Goal: Task Accomplishment & Management: Use online tool/utility

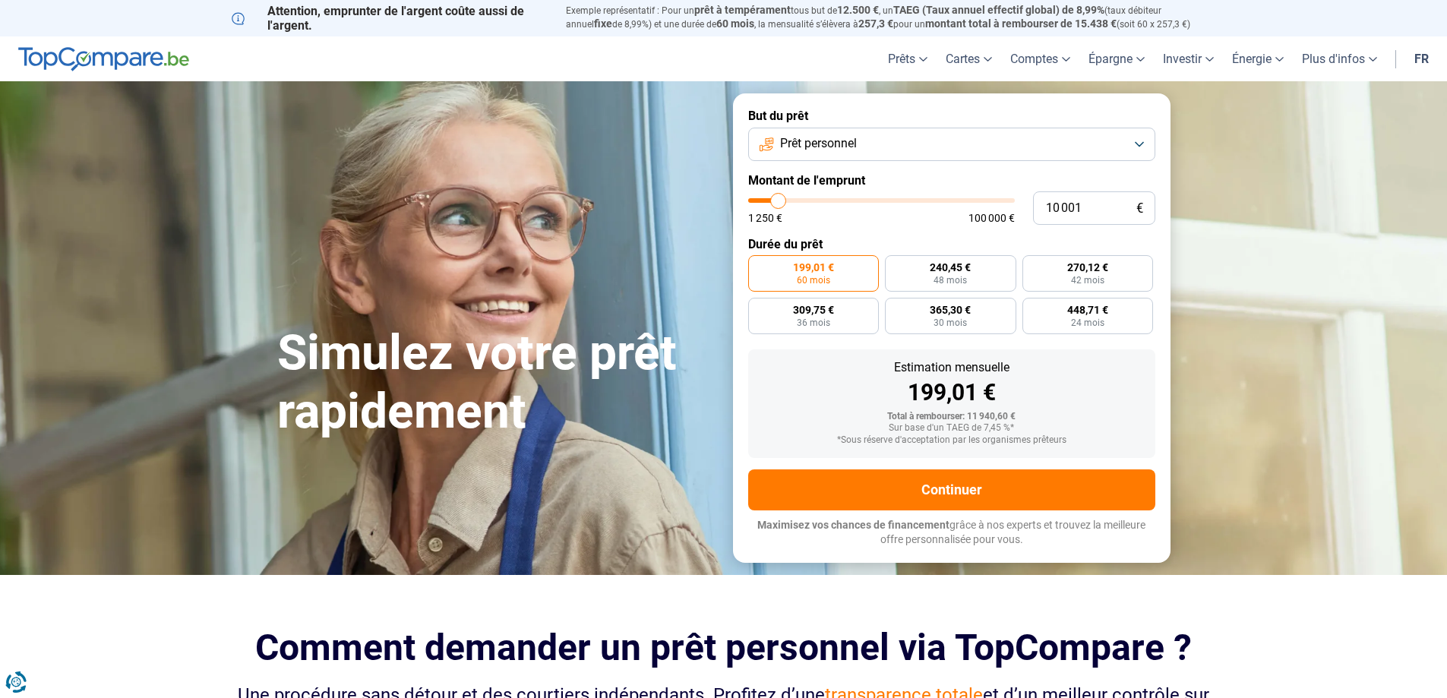
click at [851, 150] on span "Prêt personnel" at bounding box center [818, 143] width 77 height 17
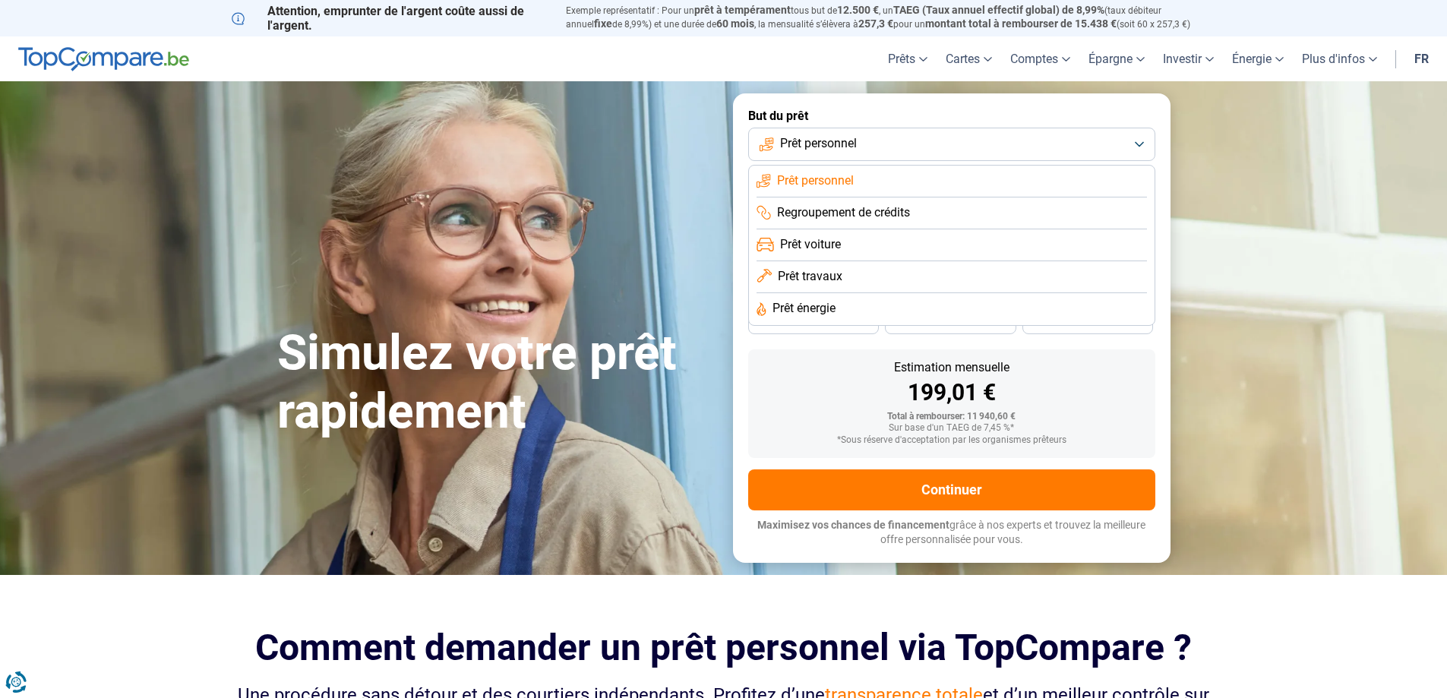
click at [856, 150] on span "Prêt personnel" at bounding box center [818, 143] width 77 height 17
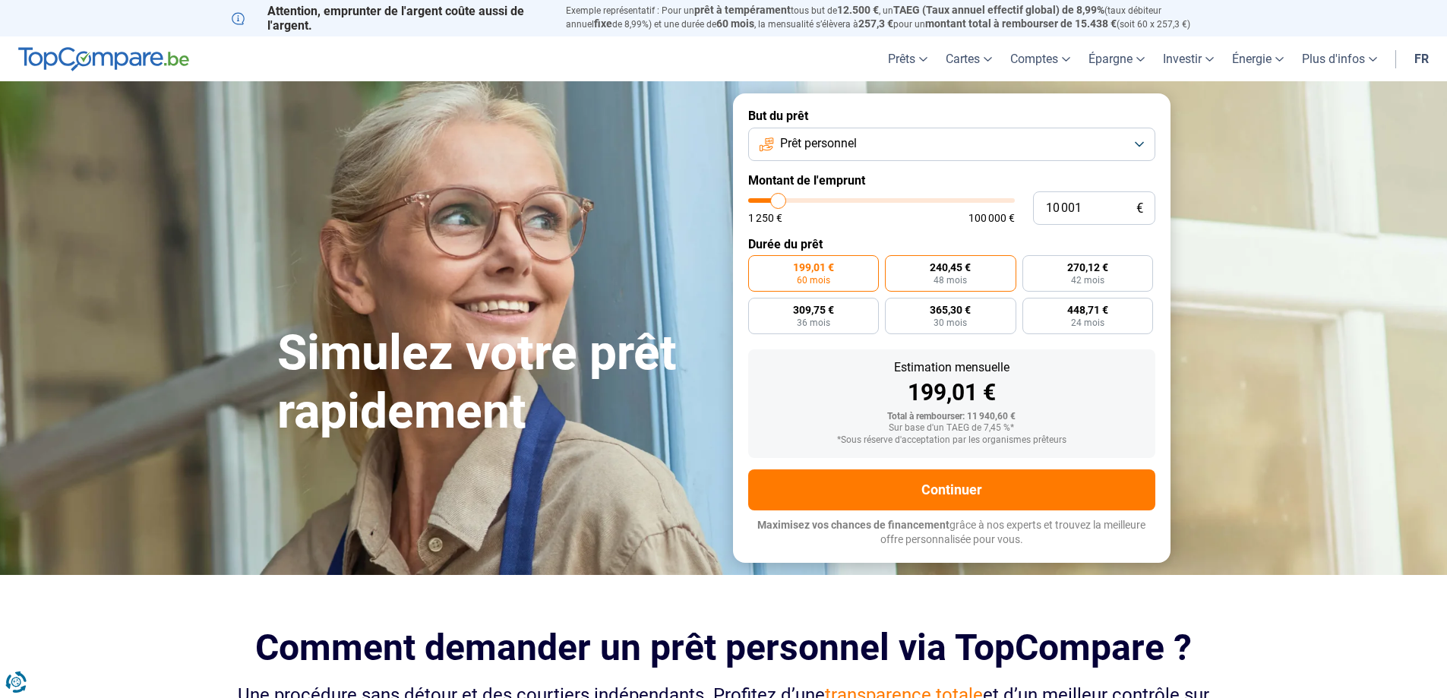
click at [1006, 276] on label "240,45 € 48 mois" at bounding box center [950, 273] width 131 height 36
click at [895, 265] on input "240,45 € 48 mois" at bounding box center [890, 260] width 10 height 10
radio input "true"
type input "23 250"
type input "23250"
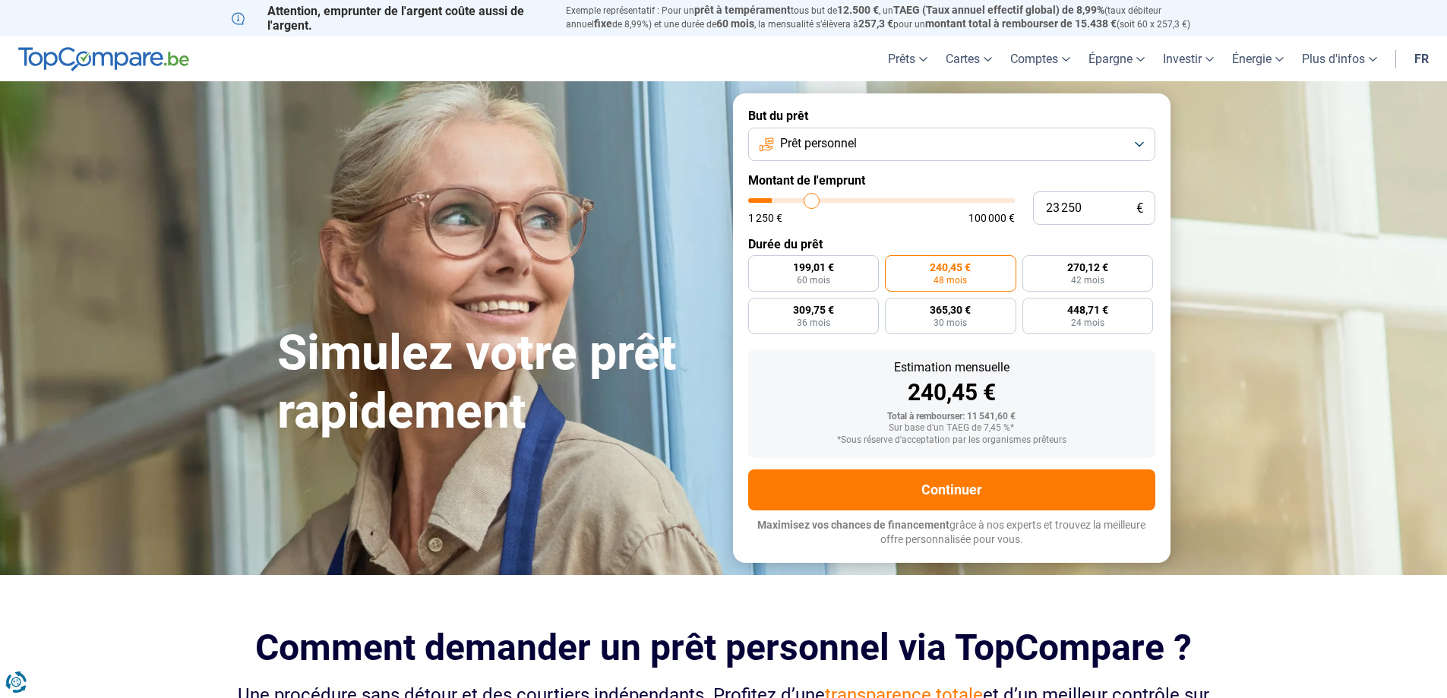
click at [812, 203] on input "range" at bounding box center [881, 200] width 267 height 5
radio input "false"
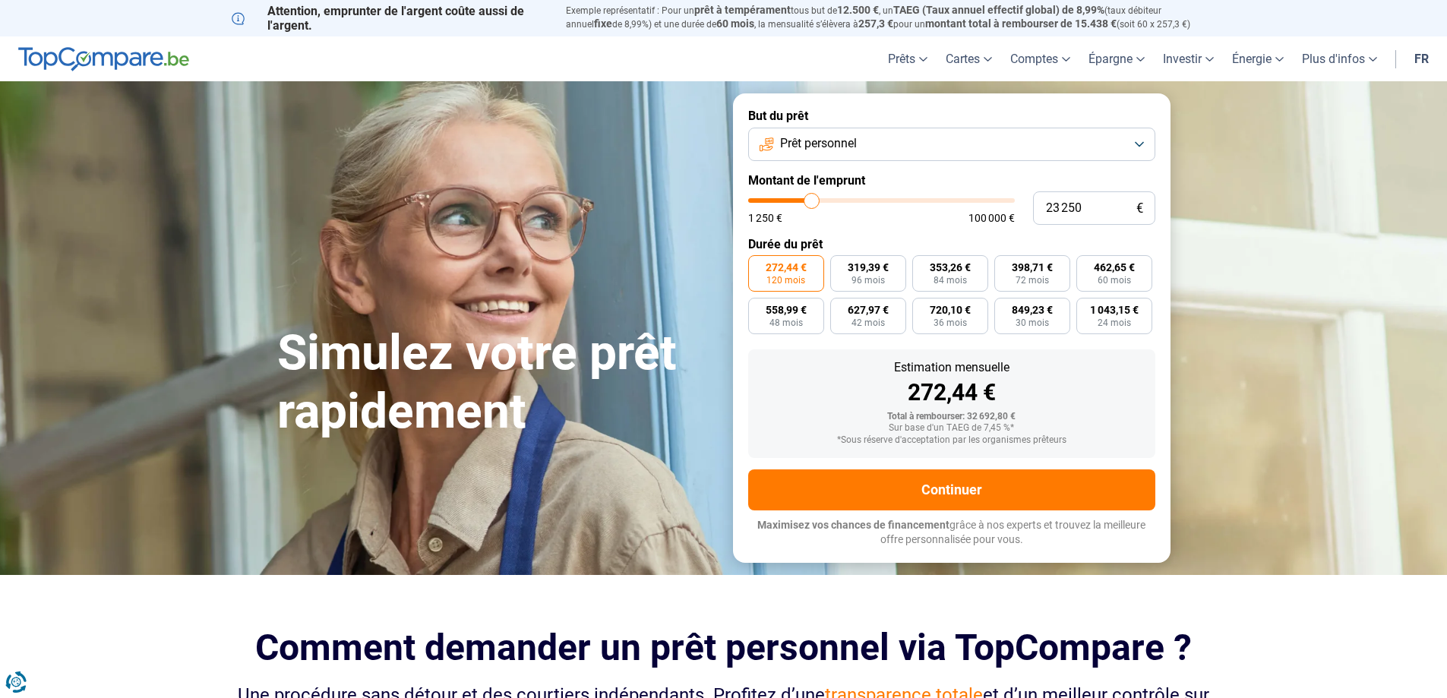
type input "23 500"
type input "23500"
type input "23 250"
type input "23250"
type input "21 500"
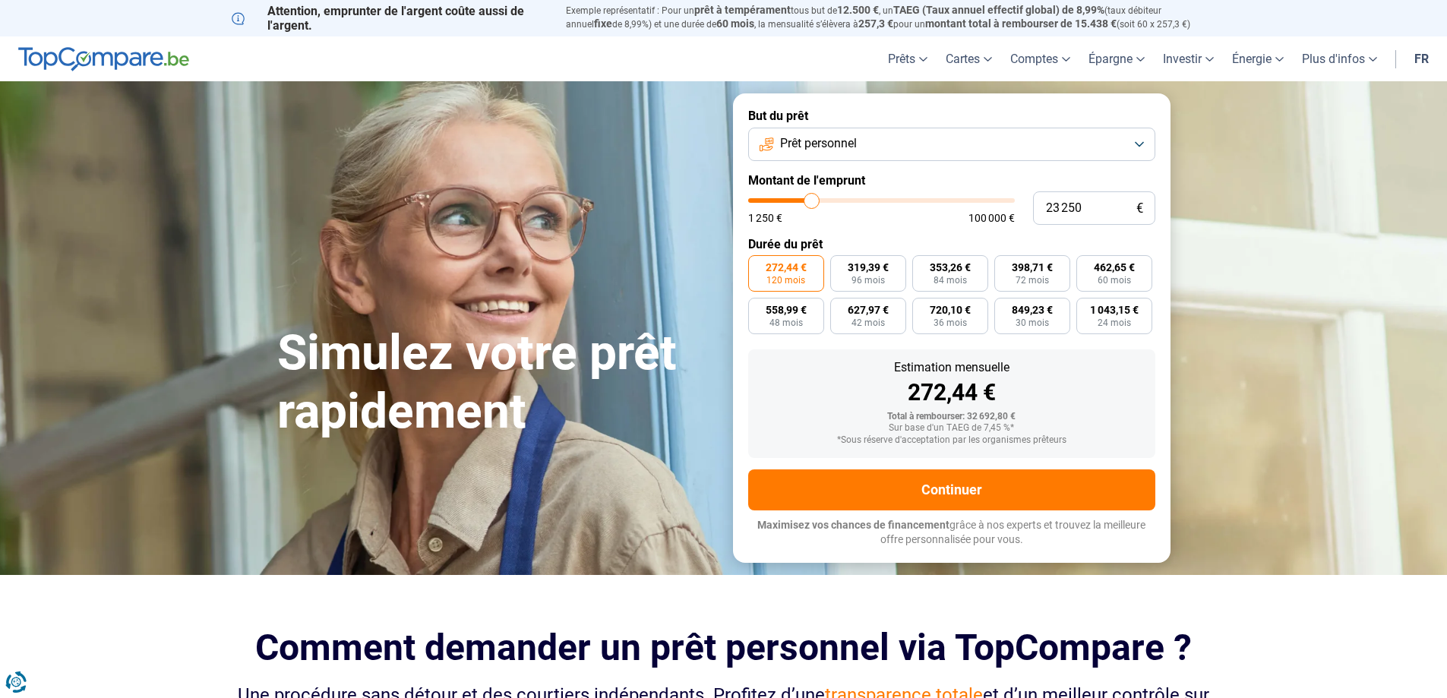
type input "21500"
type input "20 250"
type input "20250"
type input "19 250"
type input "19250"
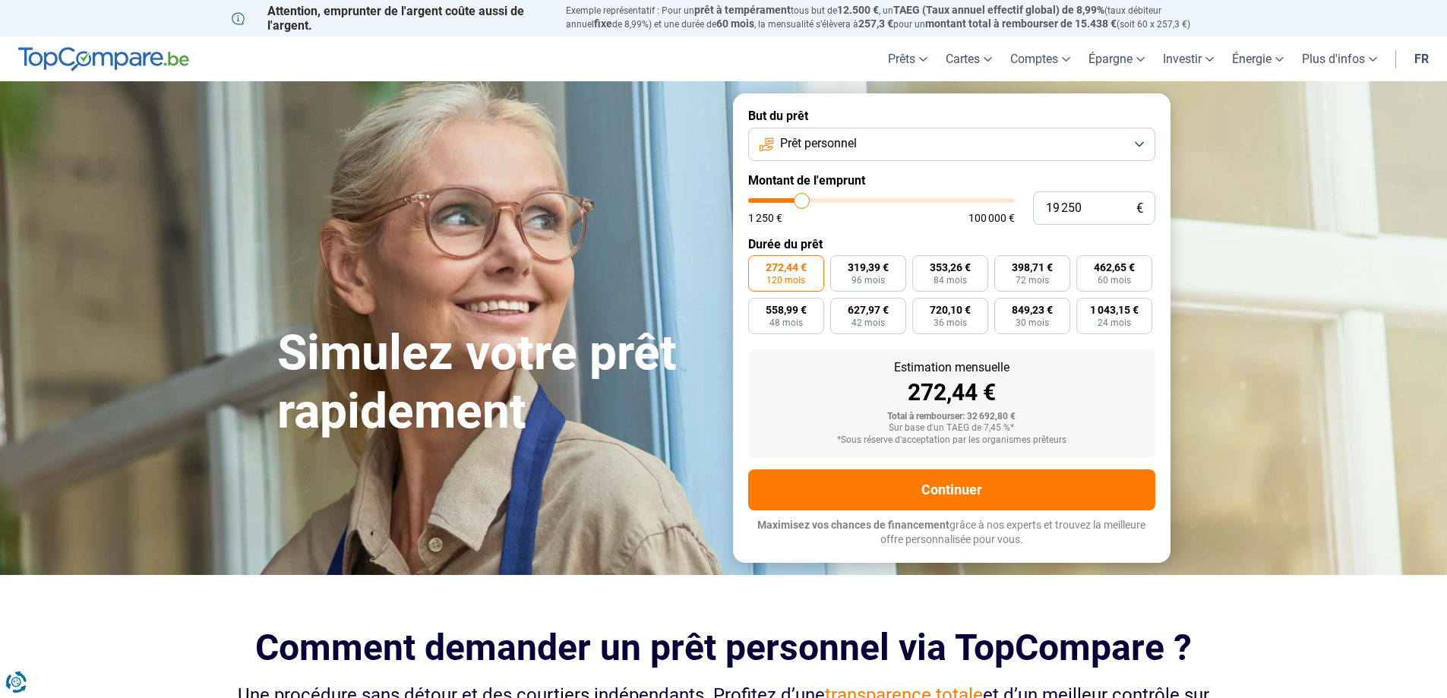
type input "18 750"
type input "18750"
type input "18 500"
type input "18500"
type input "17 750"
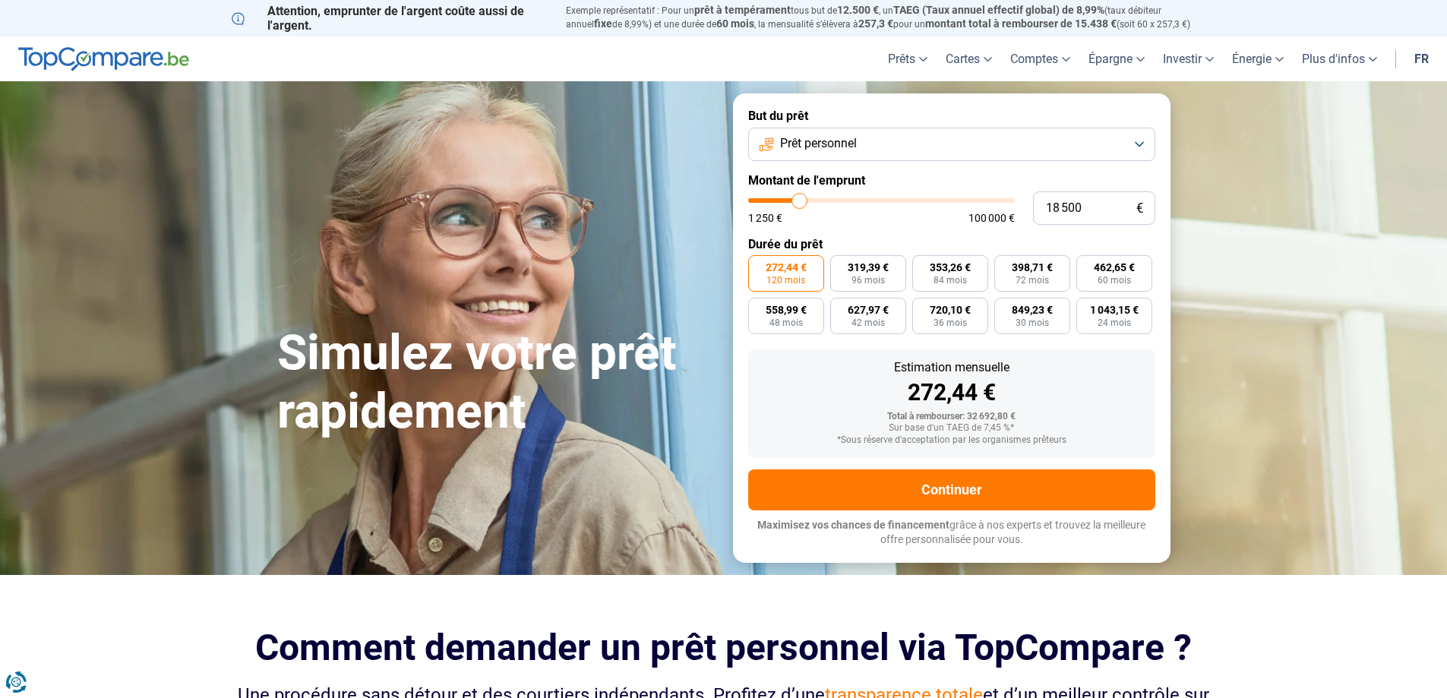
type input "17750"
type input "16 500"
type input "16500"
type input "15 750"
type input "15750"
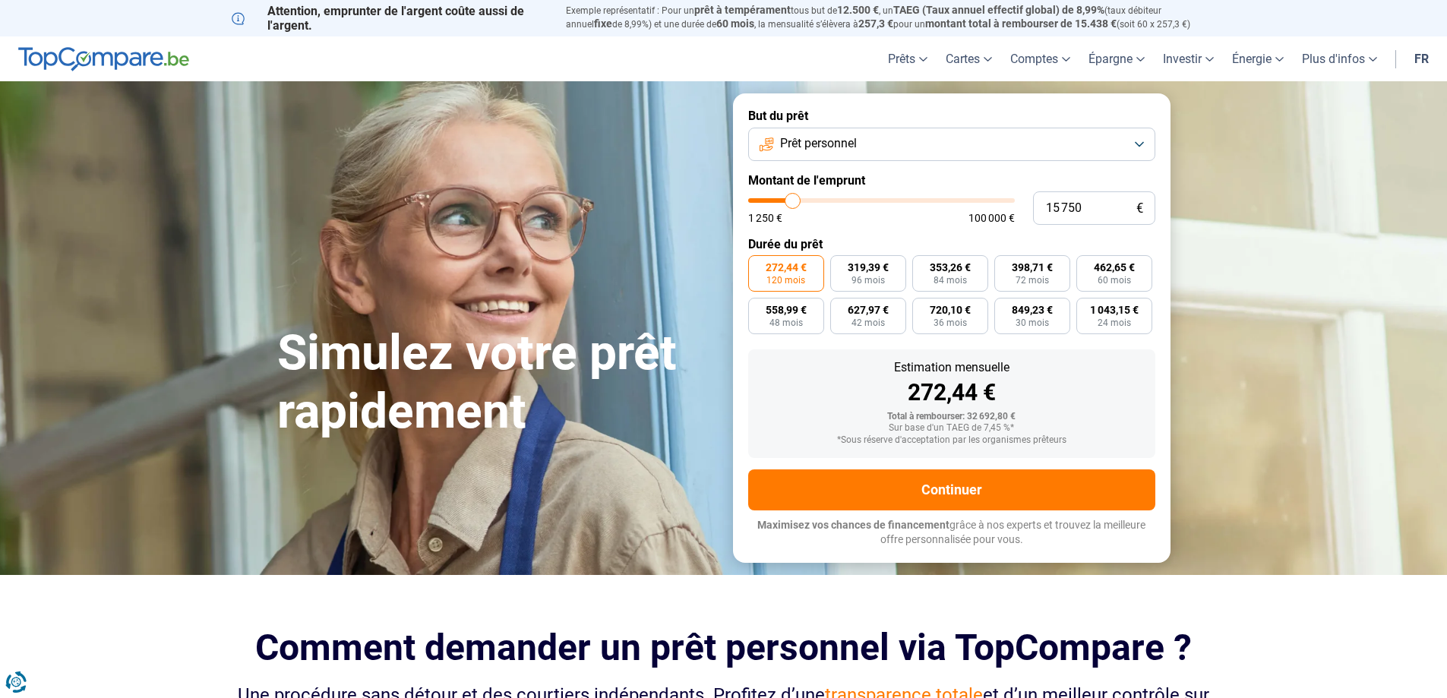
type input "14 750"
type input "14750"
type input "14 500"
type input "14500"
type input "14 000"
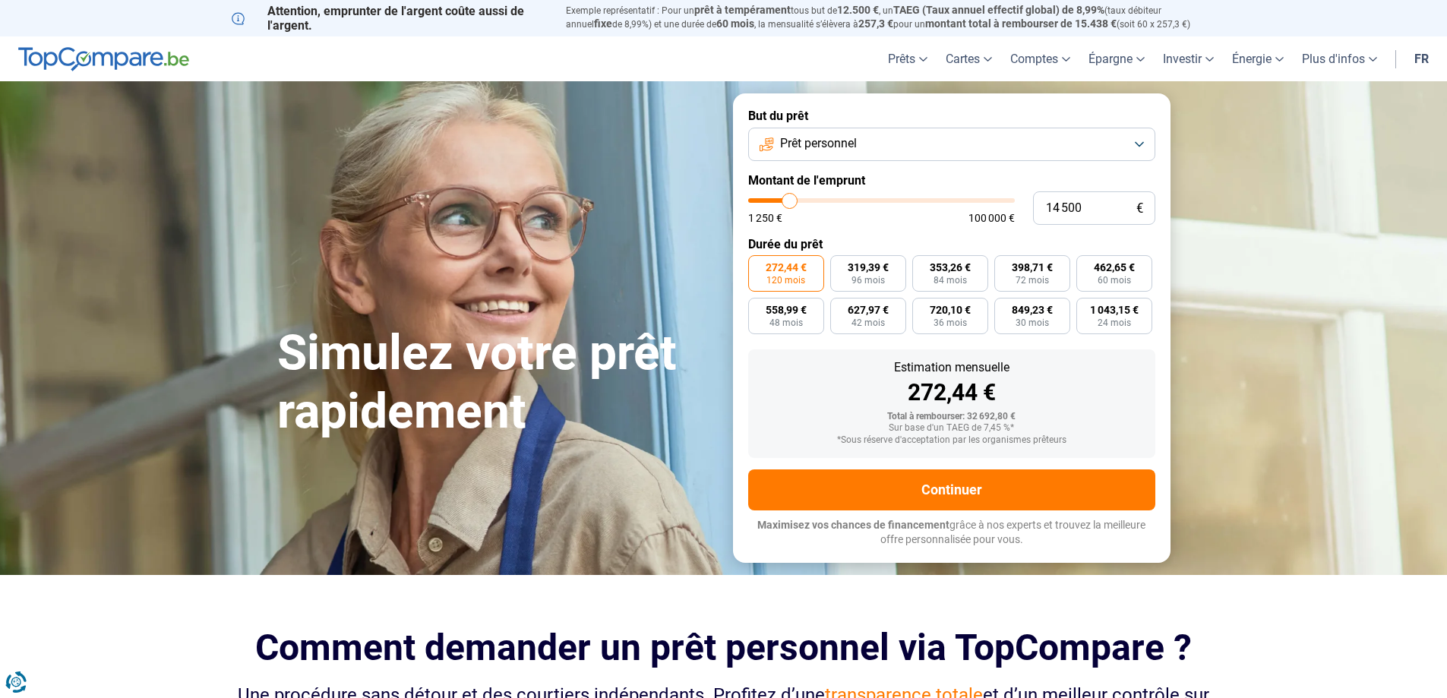
type input "14000"
type input "13 250"
type input "13250"
type input "11 500"
type input "11500"
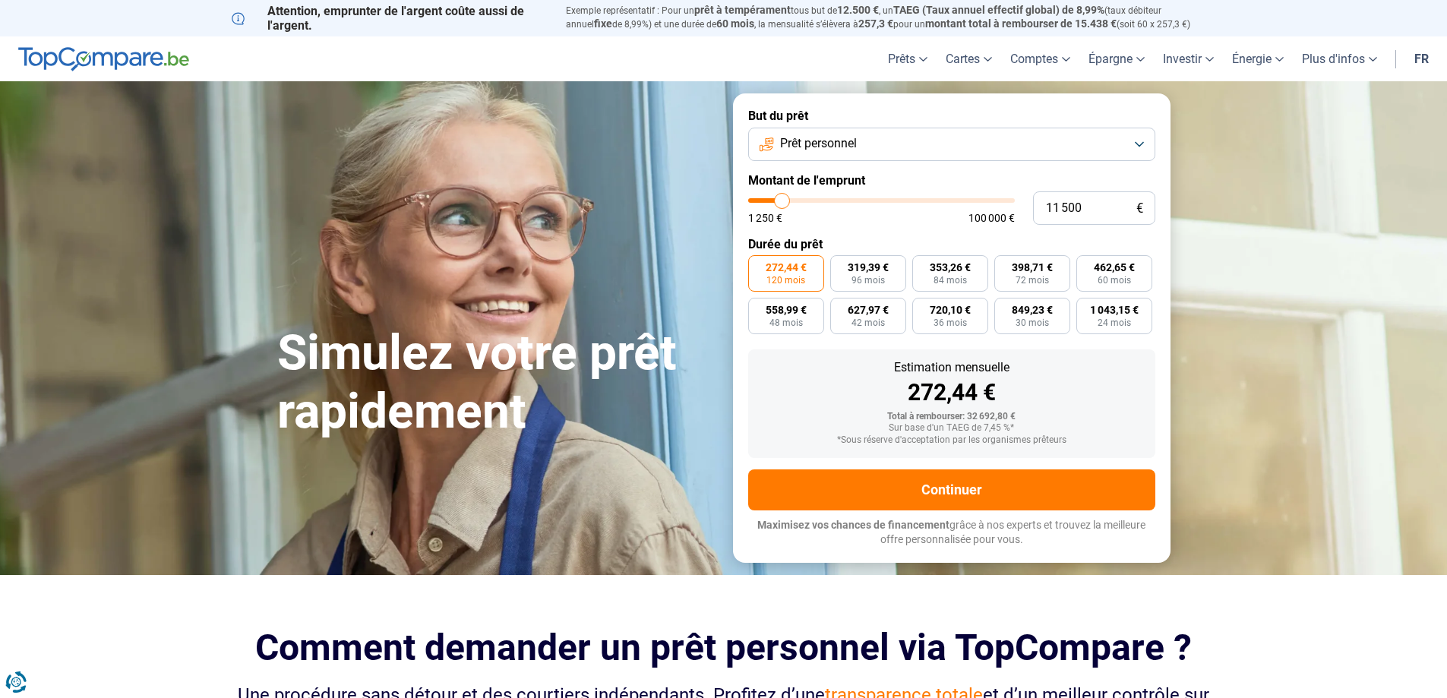
type input "11 000"
type input "11000"
type input "10 500"
type input "10500"
type input "10 250"
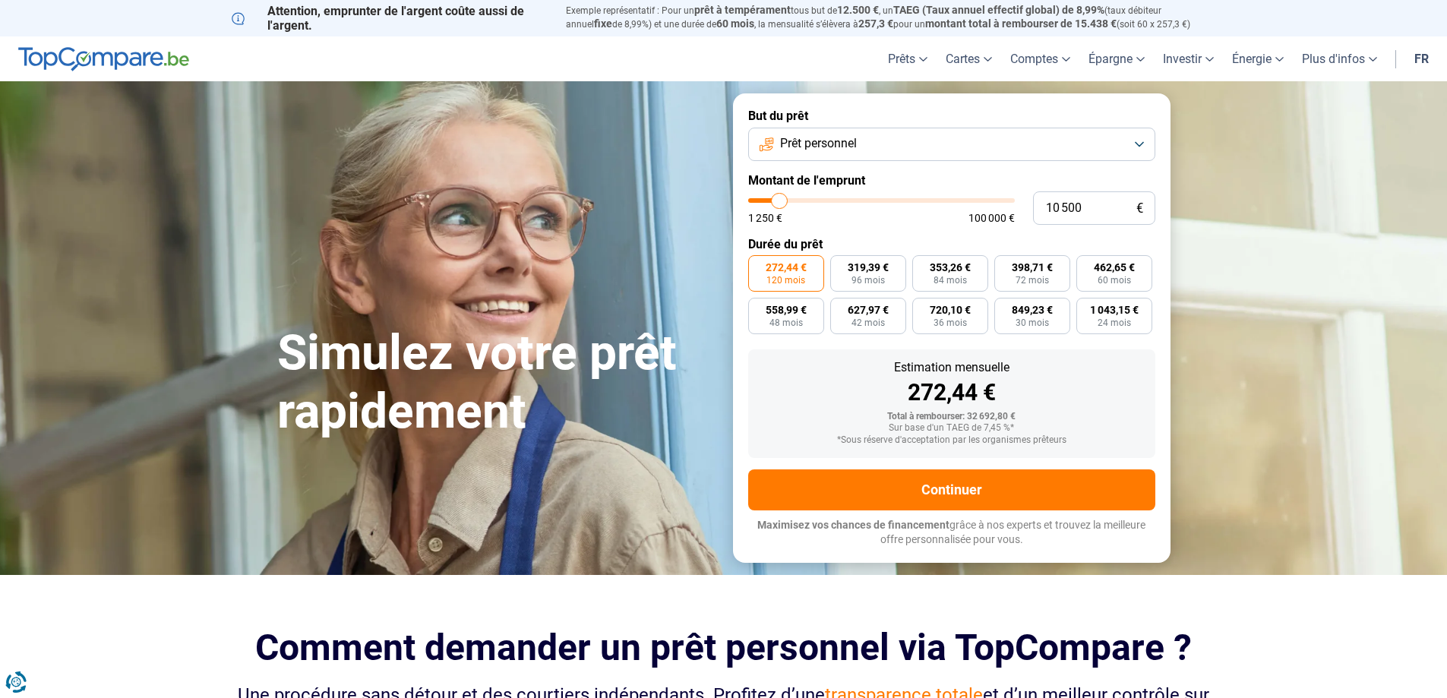
type input "10250"
type input "10 000"
type input "10000"
type input "9 750"
type input "9750"
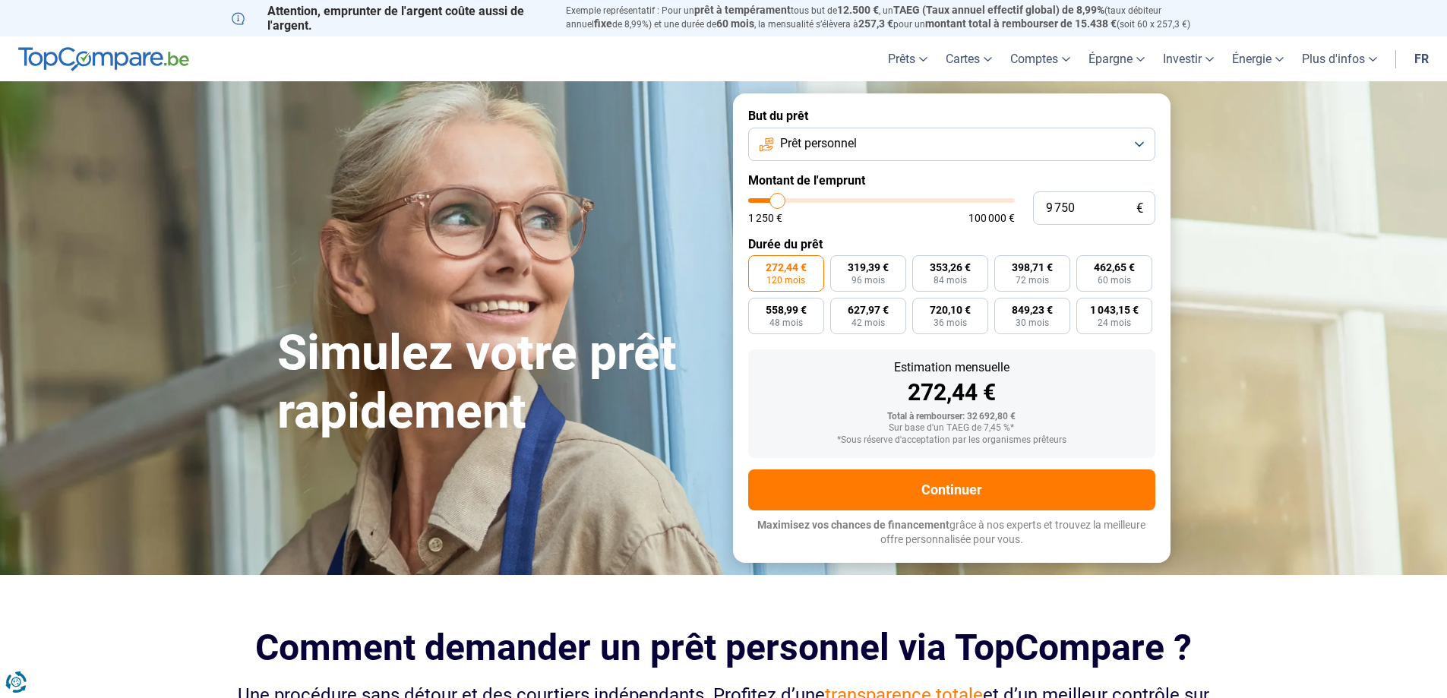
type input "9 000"
type input "9000"
type input "8 500"
type input "8500"
type input "8 000"
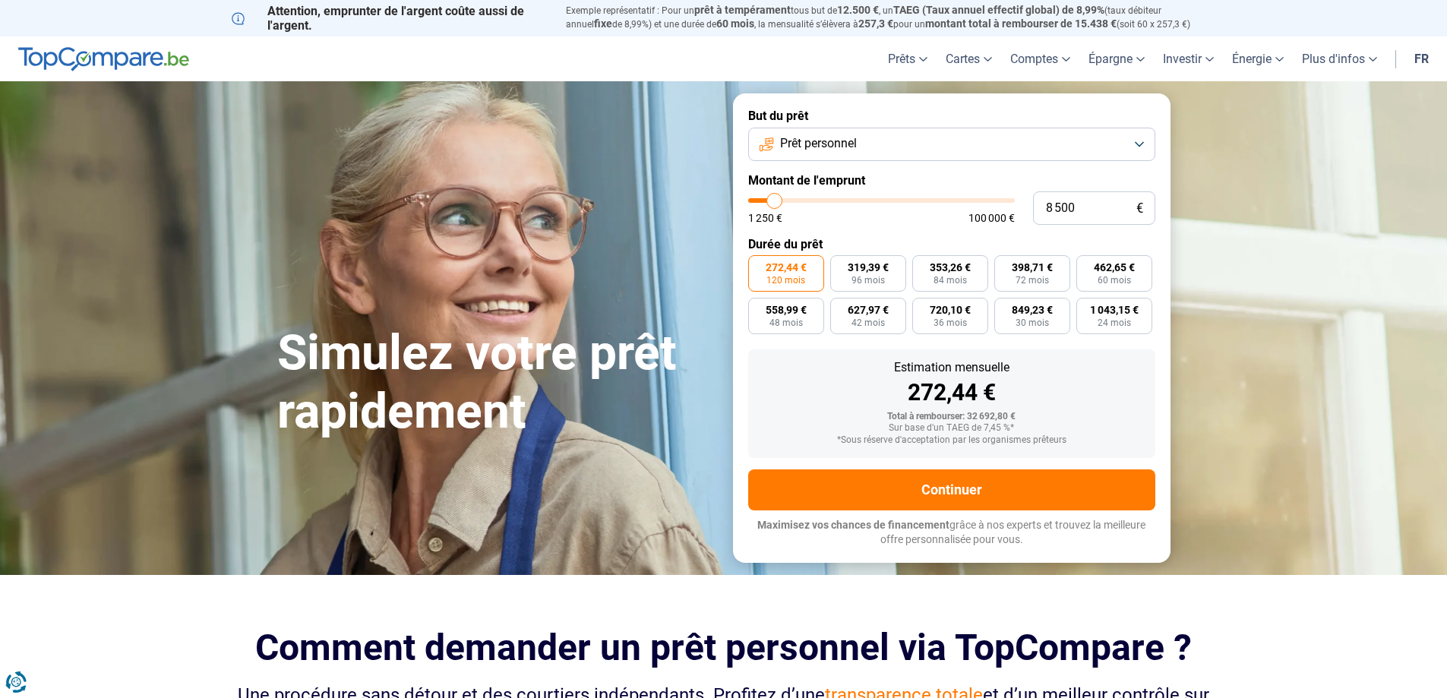
type input "8000"
type input "7 000"
type input "7000"
type input "6 750"
type input "6750"
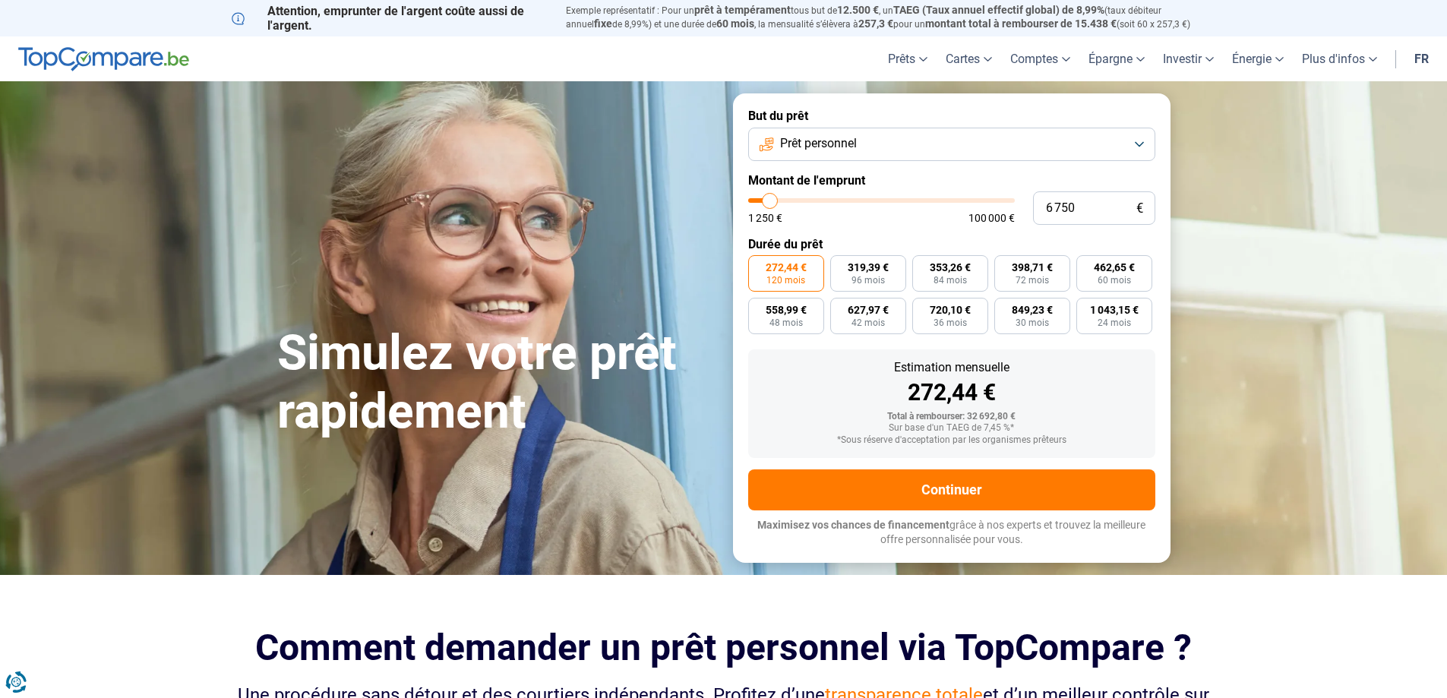
type input "6 500"
type input "6500"
type input "6 000"
type input "6000"
type input "5 000"
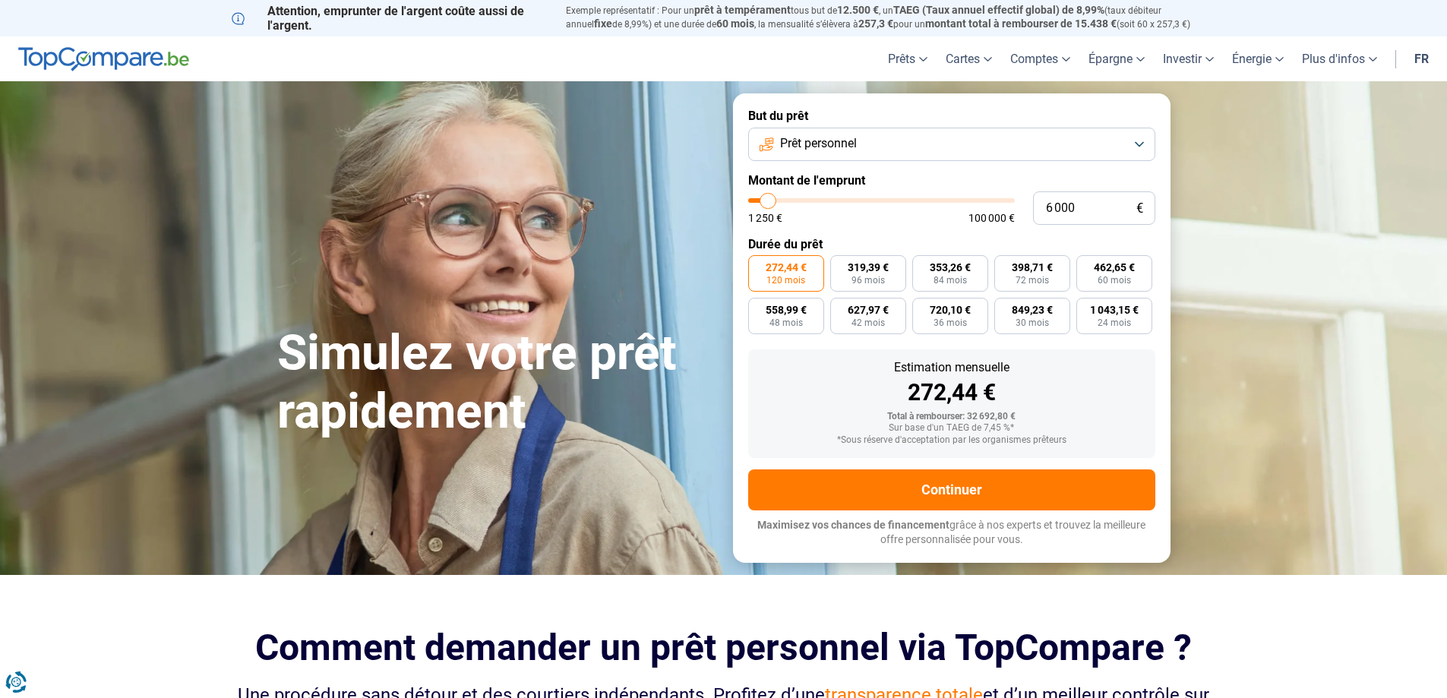
type input "5000"
type input "3 500"
type input "3500"
type input "2 250"
type input "2250"
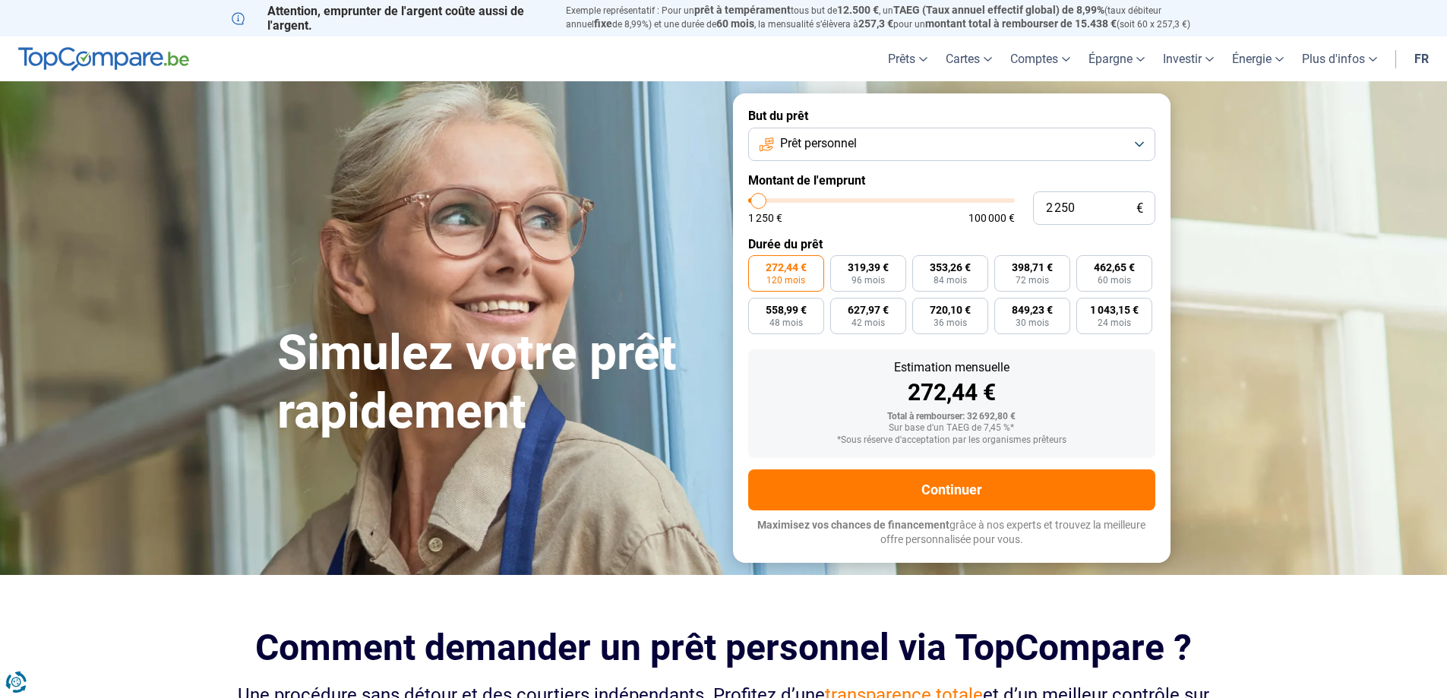
type input "2 000"
type input "2000"
type input "2 250"
type input "2250"
type input "2 500"
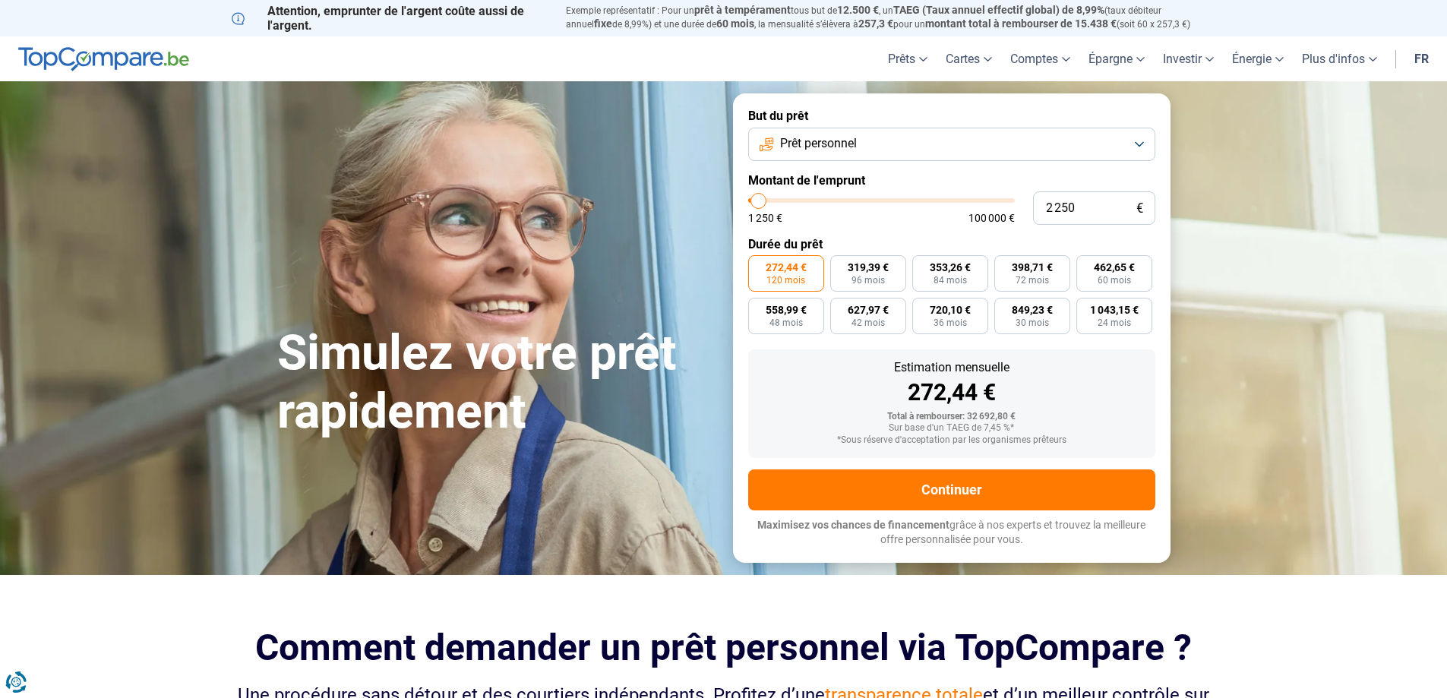
type input "2500"
type input "2 750"
type input "2750"
type input "3 000"
type input "3000"
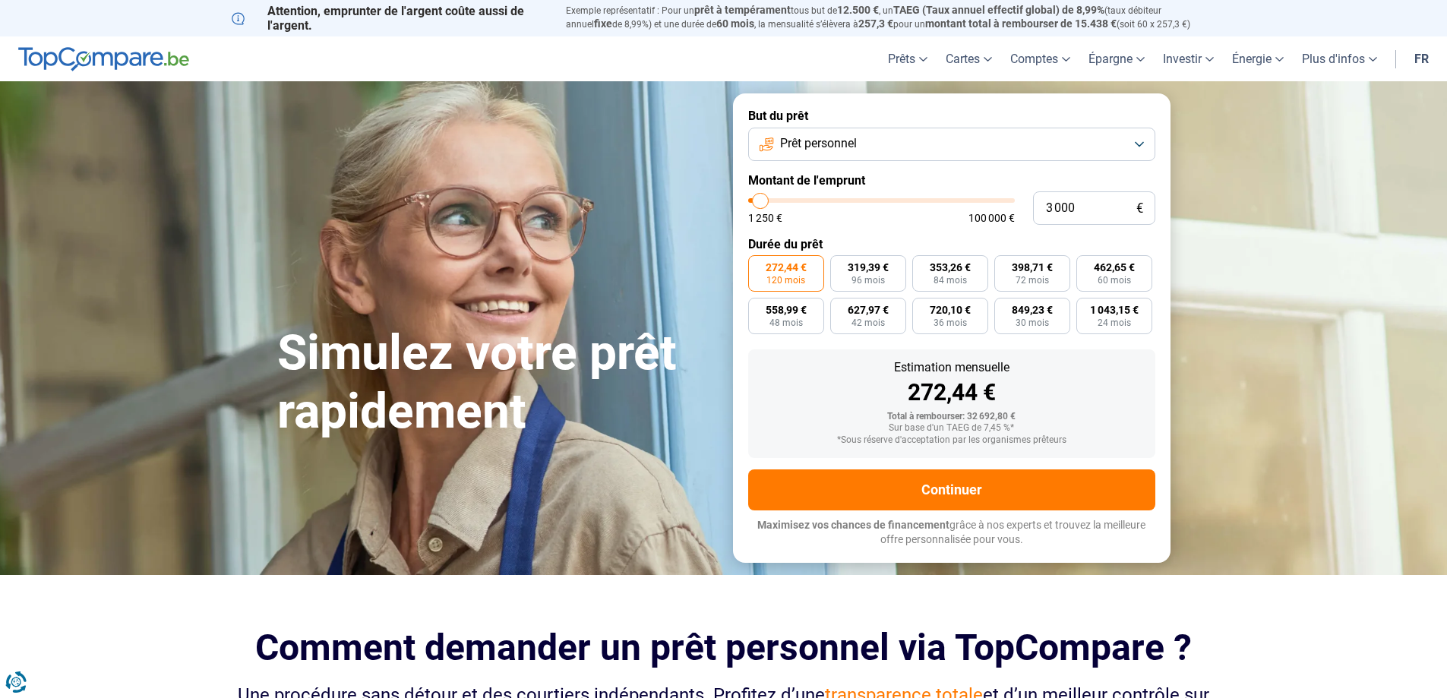
type input "3 500"
type input "3500"
type input "3 750"
type input "3750"
type input "4 000"
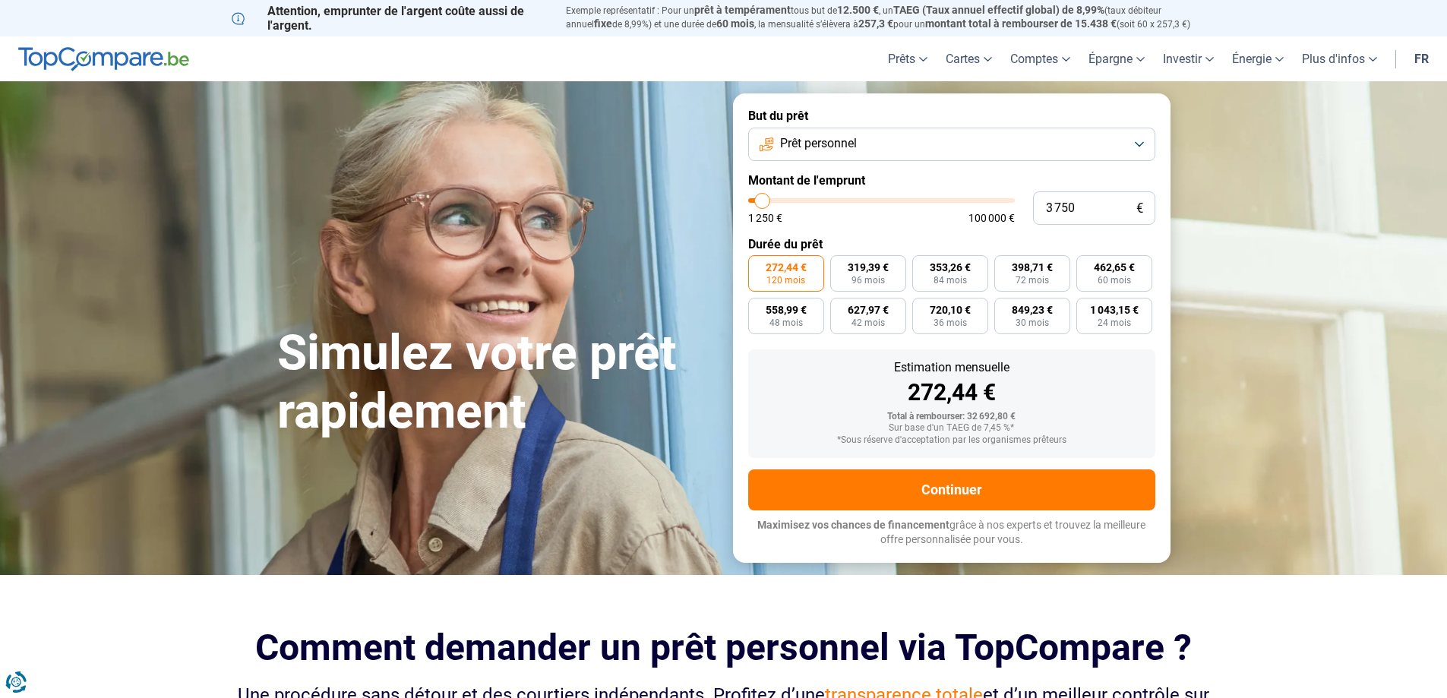
type input "4000"
type input "4 250"
type input "4250"
type input "4 500"
type input "4500"
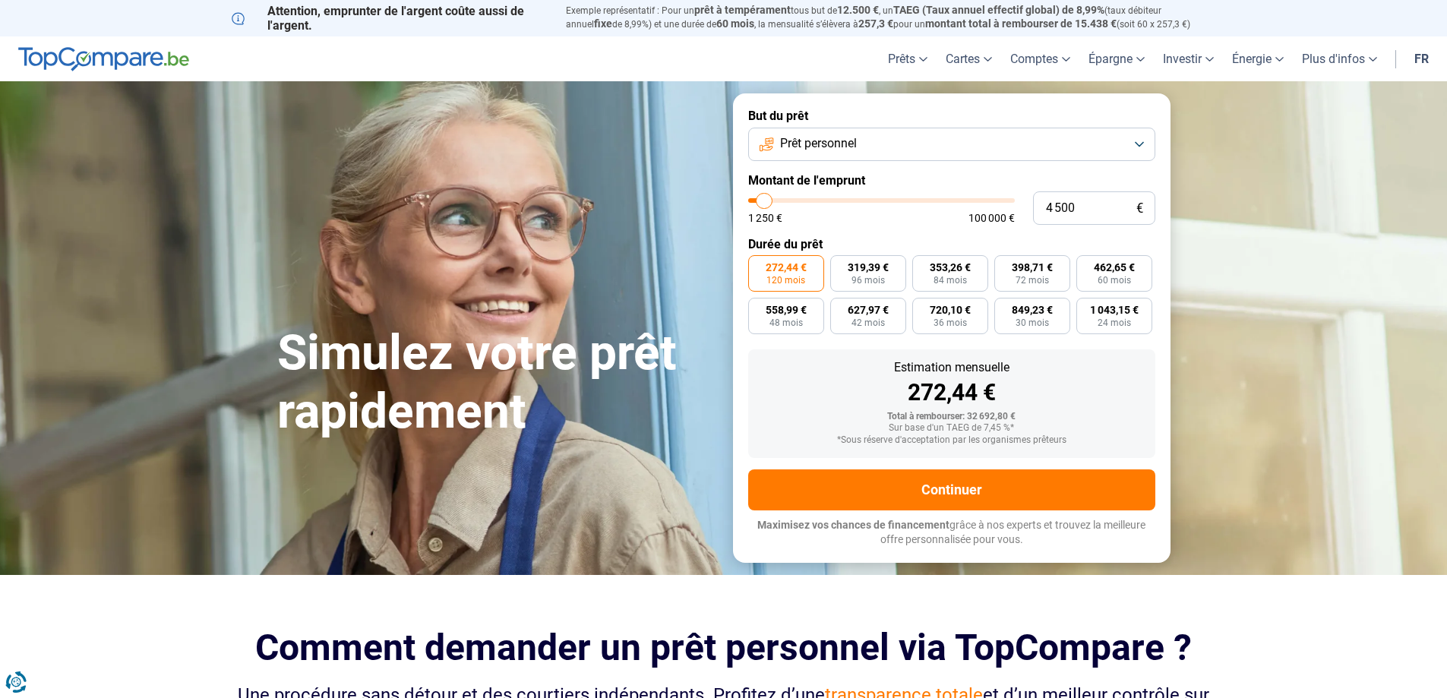
type input "5 000"
drag, startPoint x: 812, startPoint y: 204, endPoint x: 766, endPoint y: 205, distance: 46.4
type input "5000"
click at [766, 203] on input "range" at bounding box center [881, 200] width 267 height 5
radio input "true"
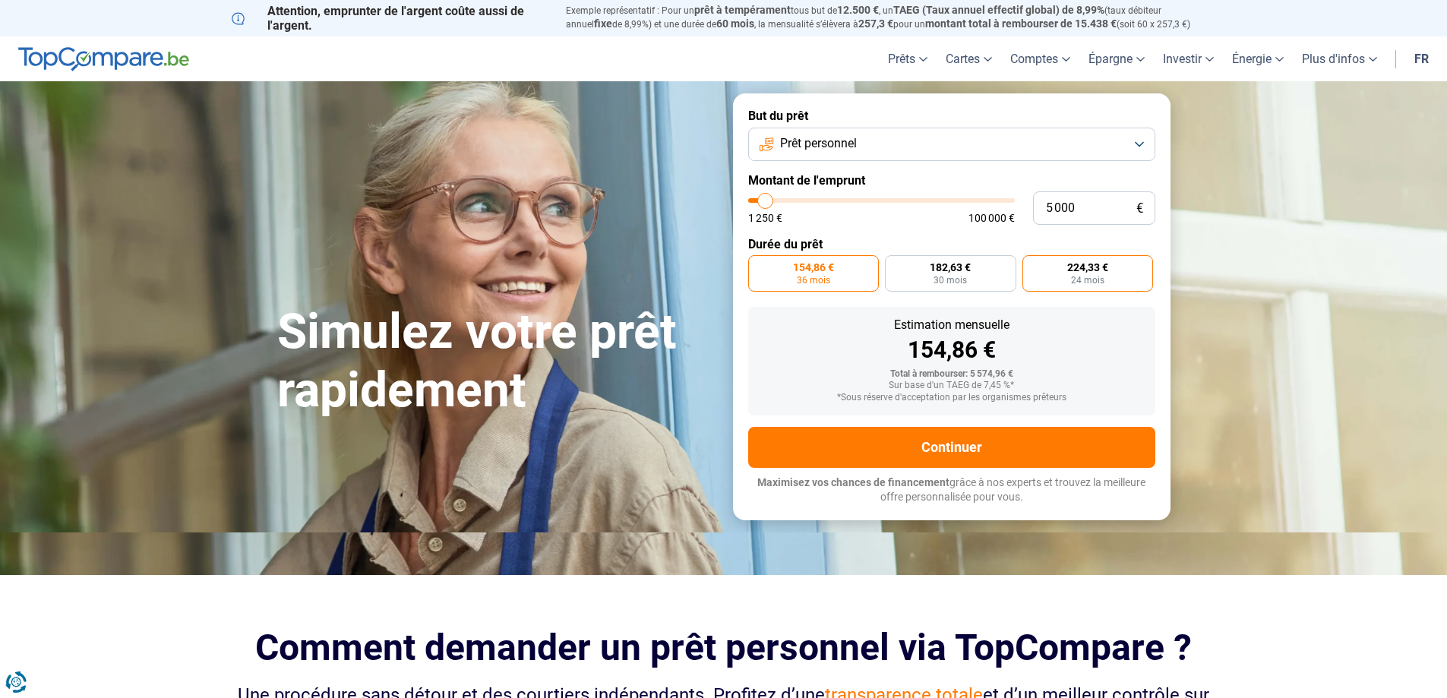
click at [1090, 269] on span "224,33 €" at bounding box center [1087, 267] width 41 height 11
click at [1032, 265] on input "224,33 € 24 mois" at bounding box center [1027, 260] width 10 height 10
radio input "true"
